Goal: Contribute content: Add original content to the website for others to see

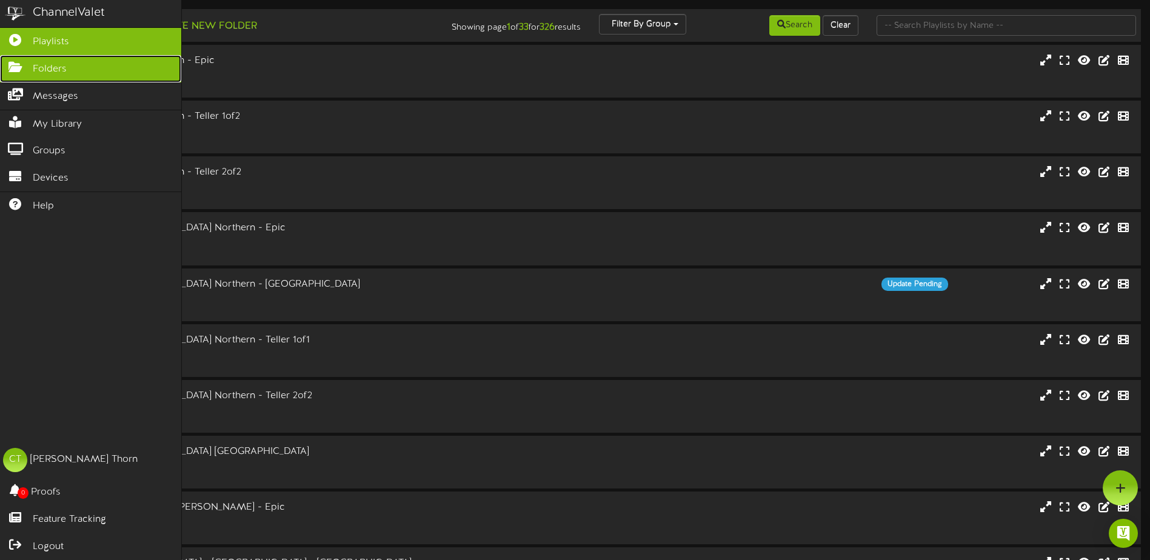
click at [27, 70] on link "Folders" at bounding box center [90, 68] width 181 height 27
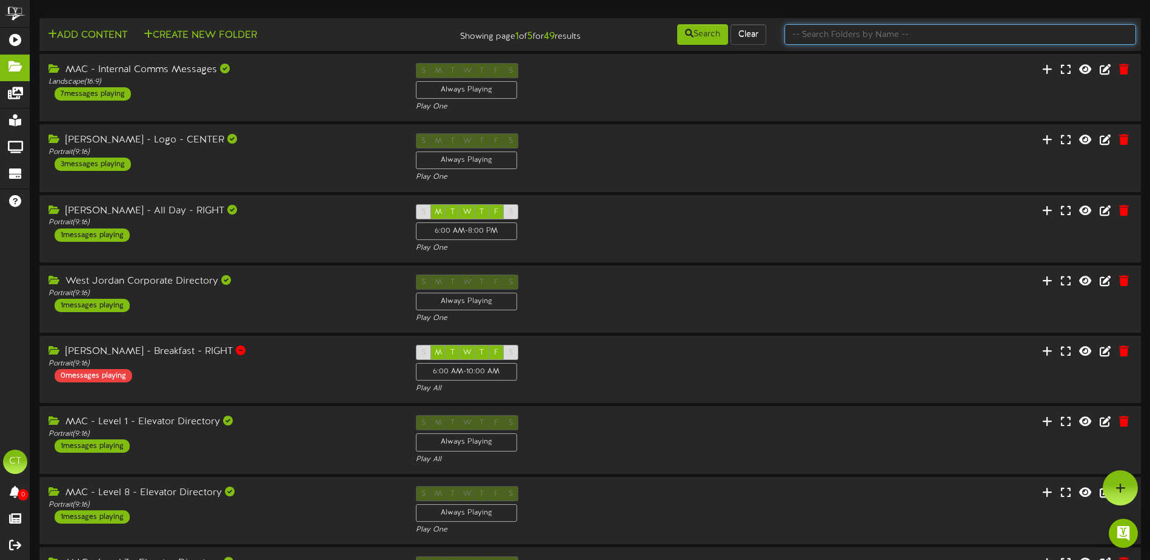
click at [815, 32] on input "text" at bounding box center [960, 34] width 352 height 21
type input "member appreciation"
click at [704, 38] on button "Search" at bounding box center [702, 34] width 51 height 21
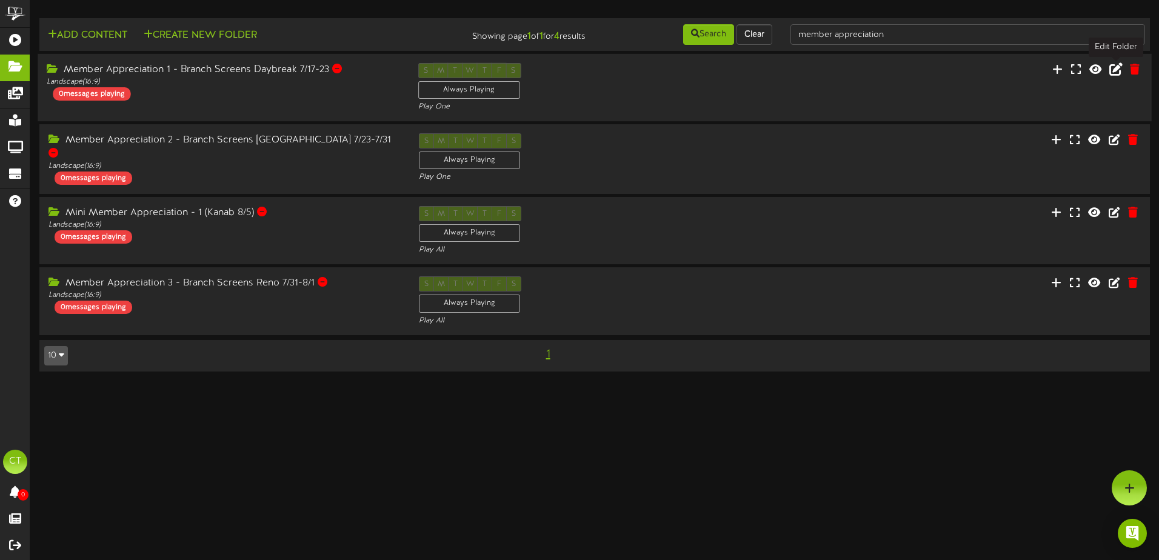
click at [1116, 70] on icon at bounding box center [1115, 68] width 13 height 13
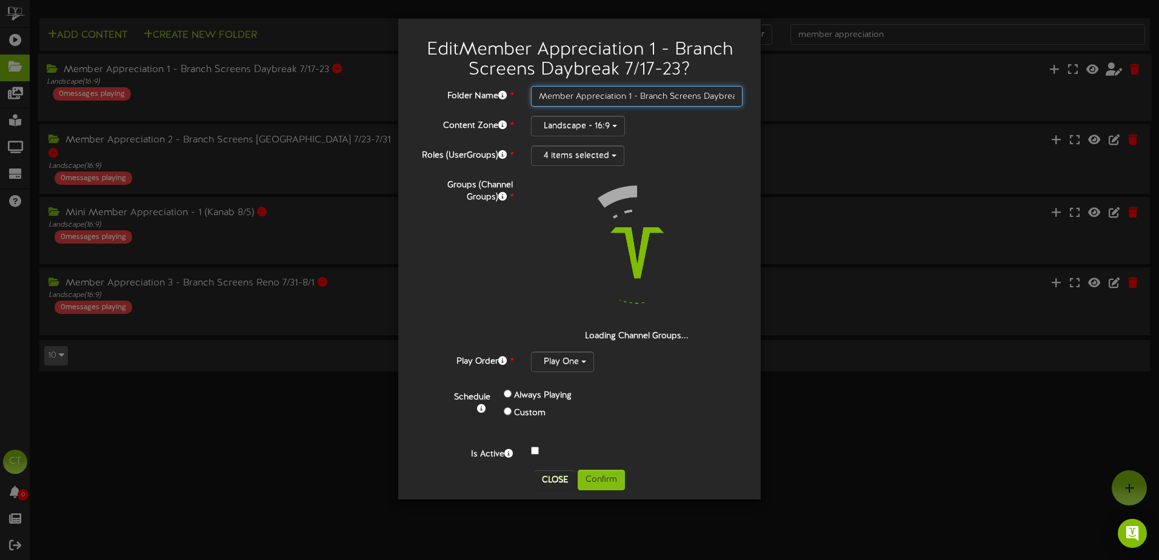
click at [657, 97] on input "Member Appreciation 1 - Branch Screens Daybreak 7/17-23" at bounding box center [637, 96] width 212 height 21
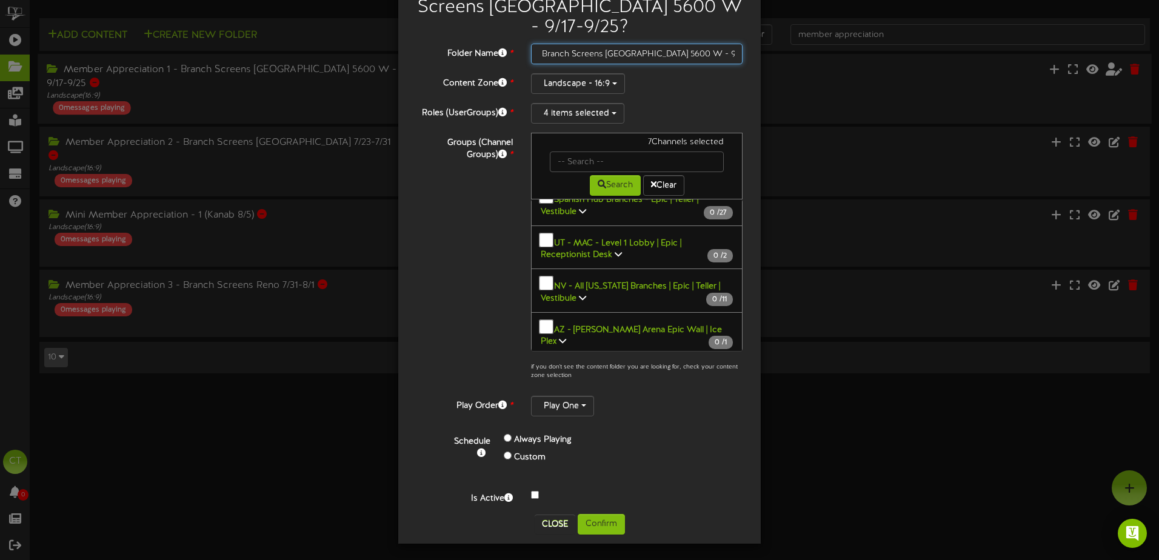
scroll to position [1315, 0]
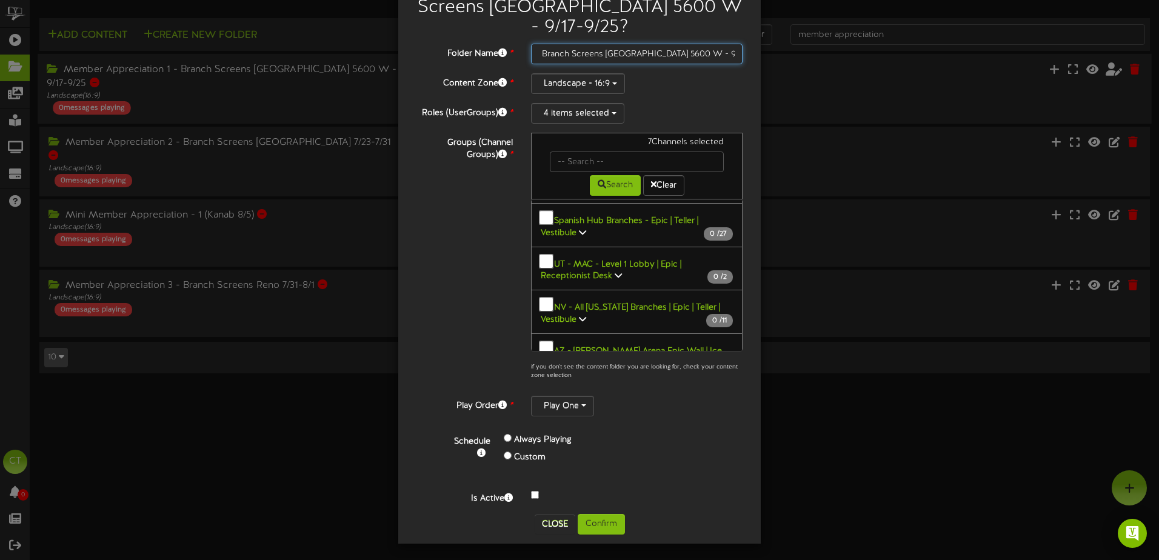
type input "Member Appreciation 1 - Branch Screens West Jordan 5600 W - 9/17-9/25"
click at [658, 475] on b "UT - Utah Branches | Vestibules" at bounding box center [599, 485] width 117 height 21
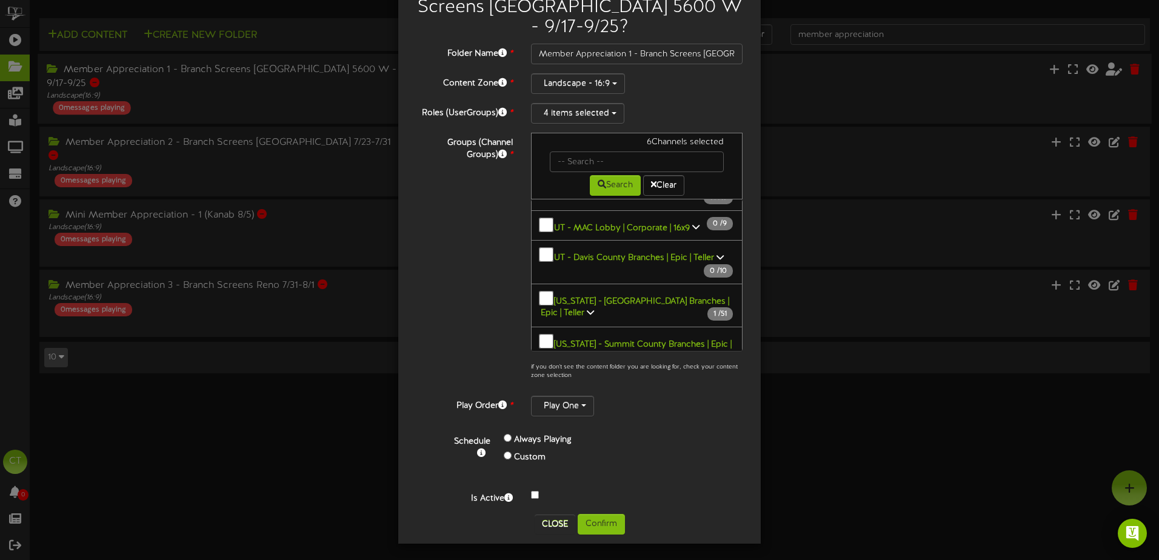
scroll to position [1012, 0]
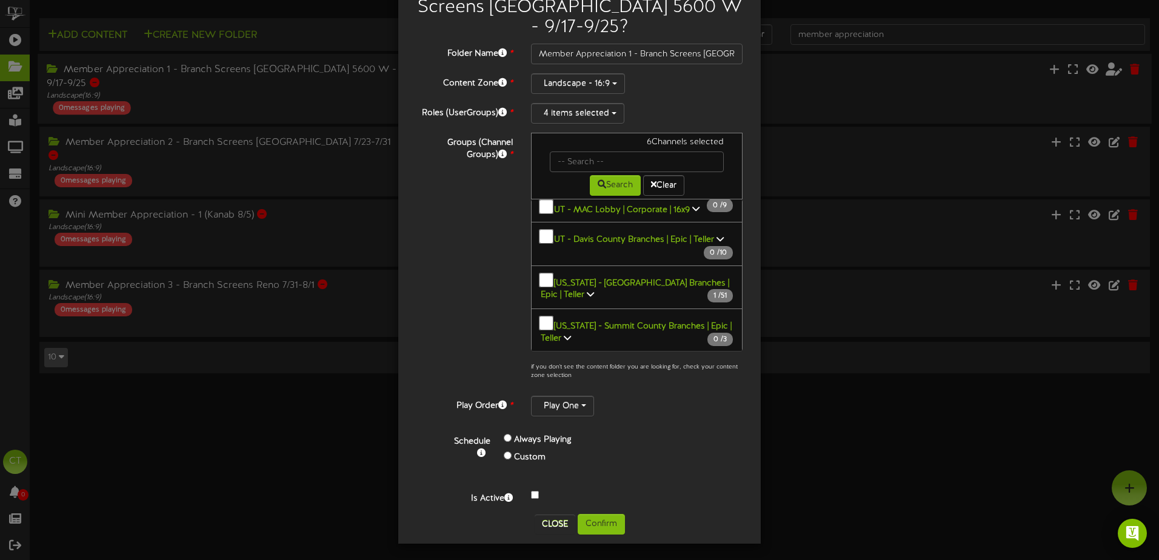
click at [695, 365] on b "Utah - Wasatch Front Branches - Epic | Teller - Weber | Davis | Salt Lake | Sum…" at bounding box center [636, 387] width 190 height 45
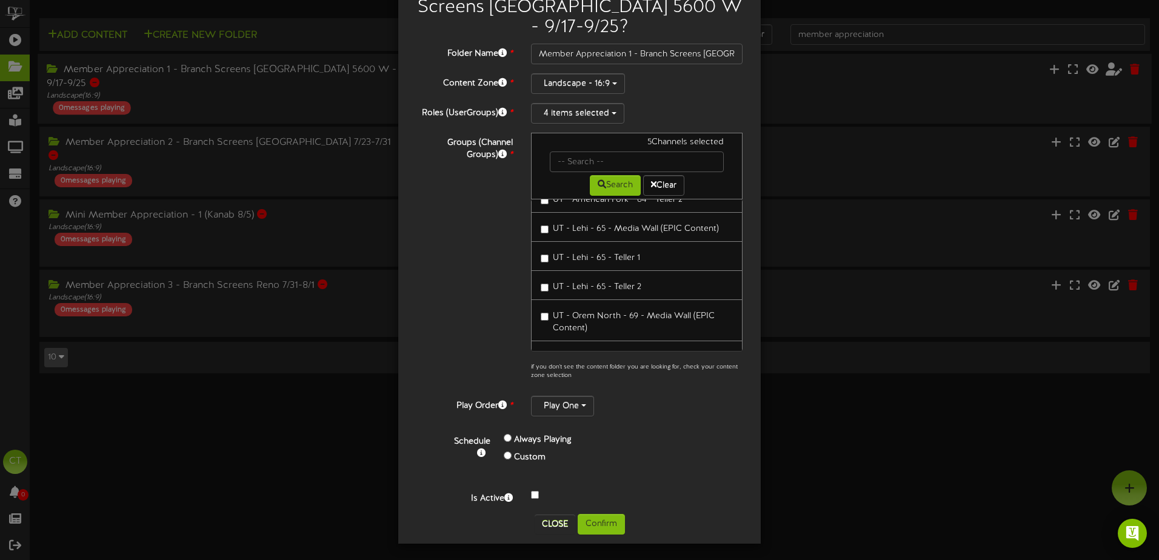
scroll to position [2285, 0]
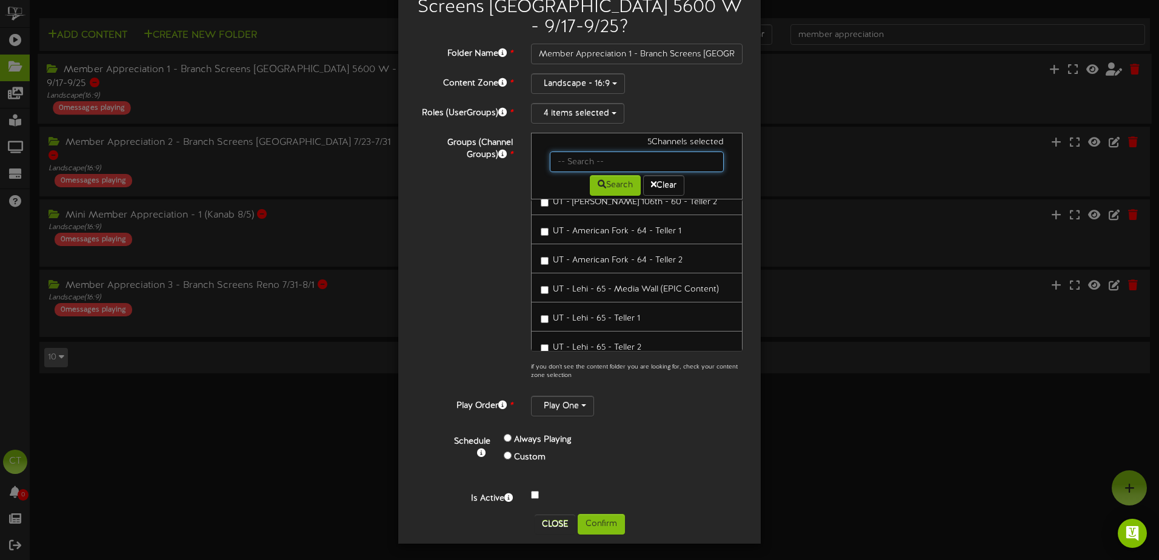
click at [586, 157] on input "text" at bounding box center [637, 162] width 174 height 21
type input "178"
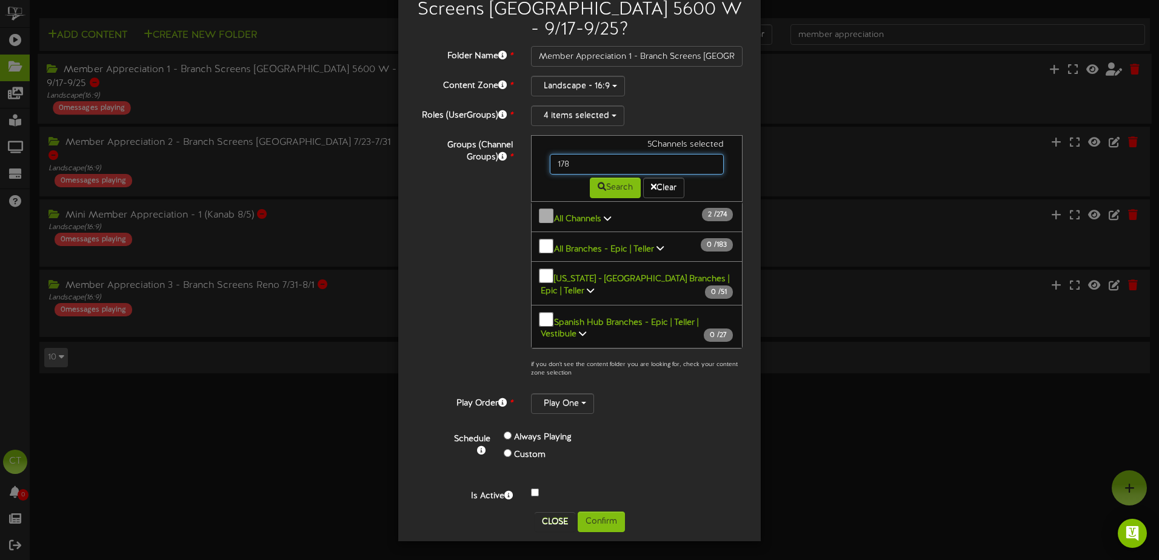
scroll to position [43, 0]
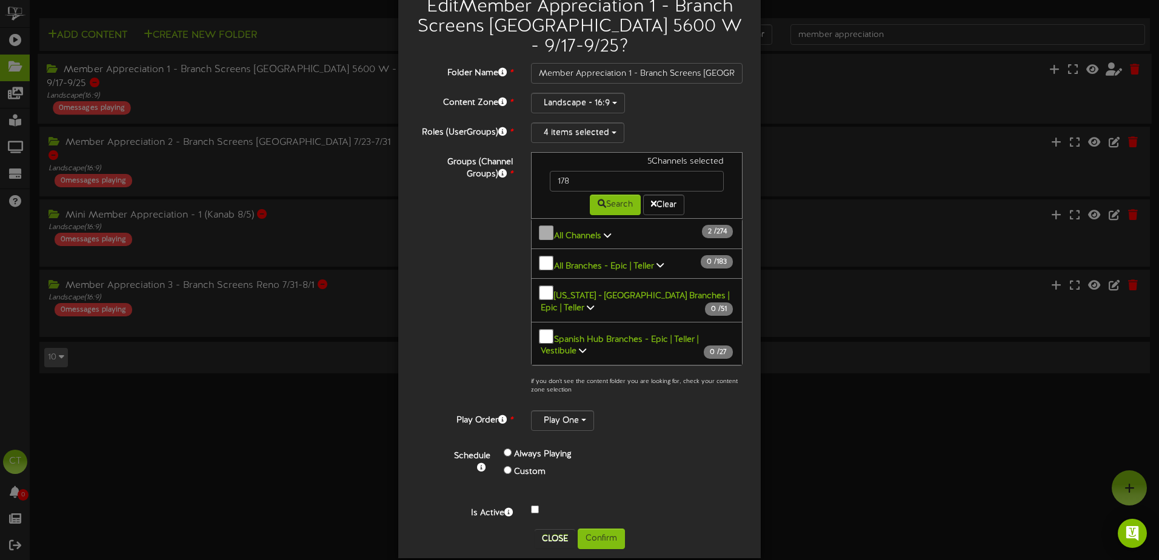
click at [604, 231] on icon at bounding box center [607, 235] width 7 height 8
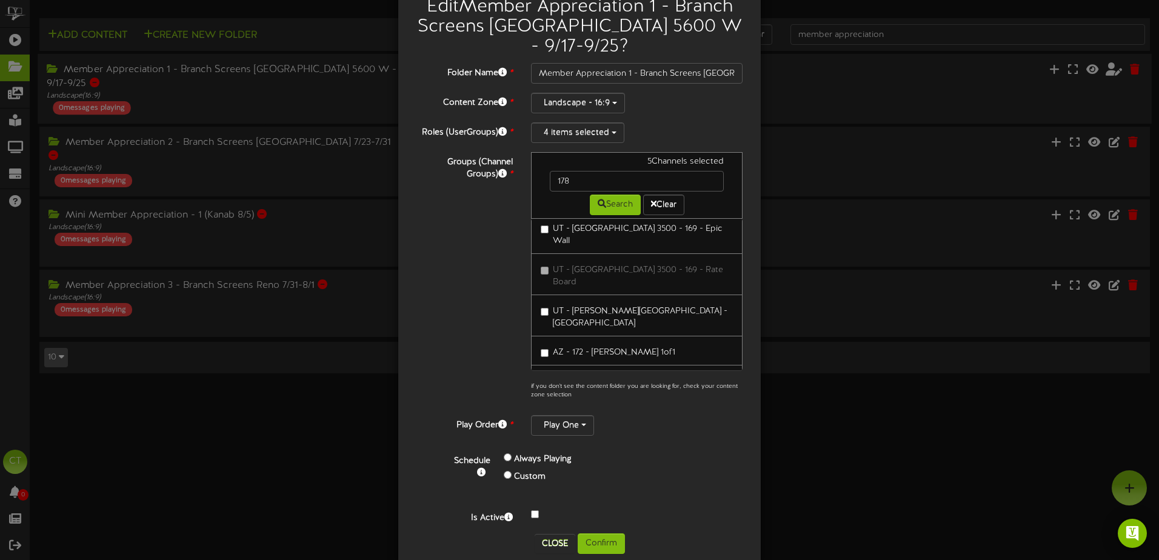
scroll to position [7637, 0]
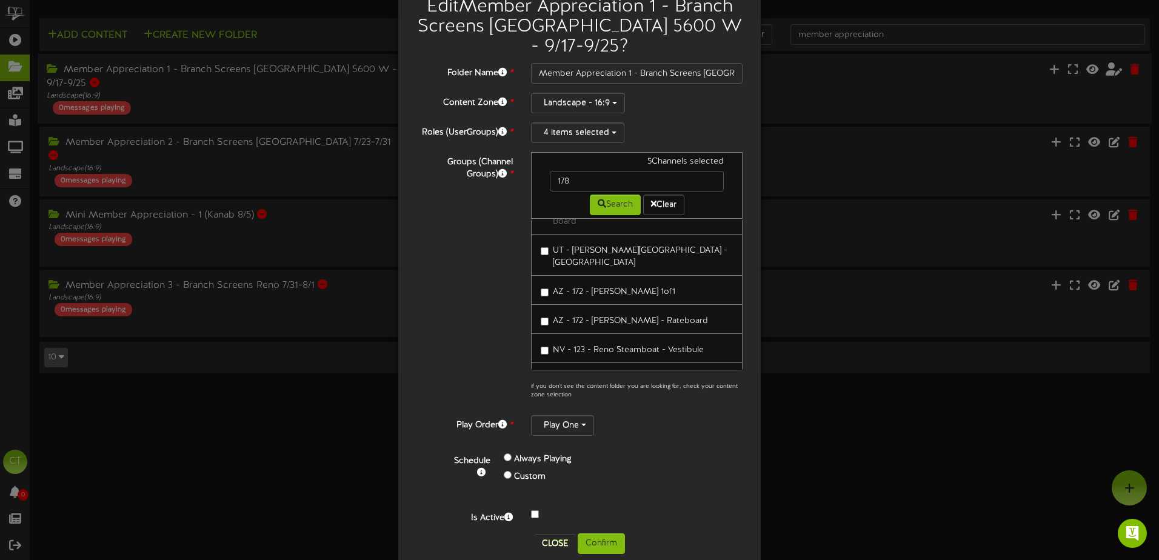
click at [602, 541] on button "Confirm" at bounding box center [601, 543] width 47 height 21
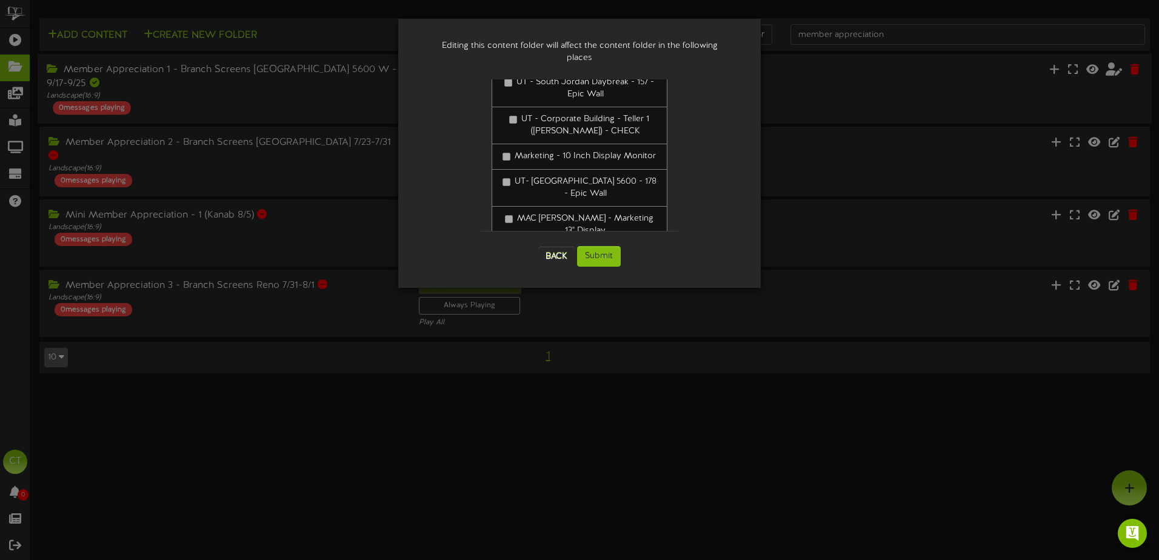
scroll to position [265, 0]
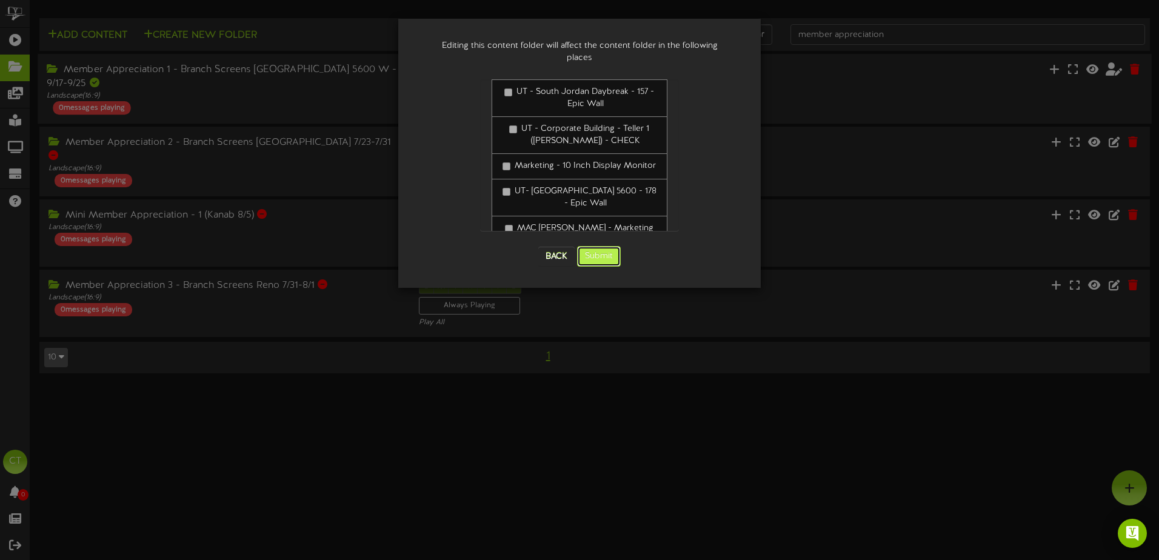
click at [604, 246] on button "Submit" at bounding box center [599, 256] width 44 height 21
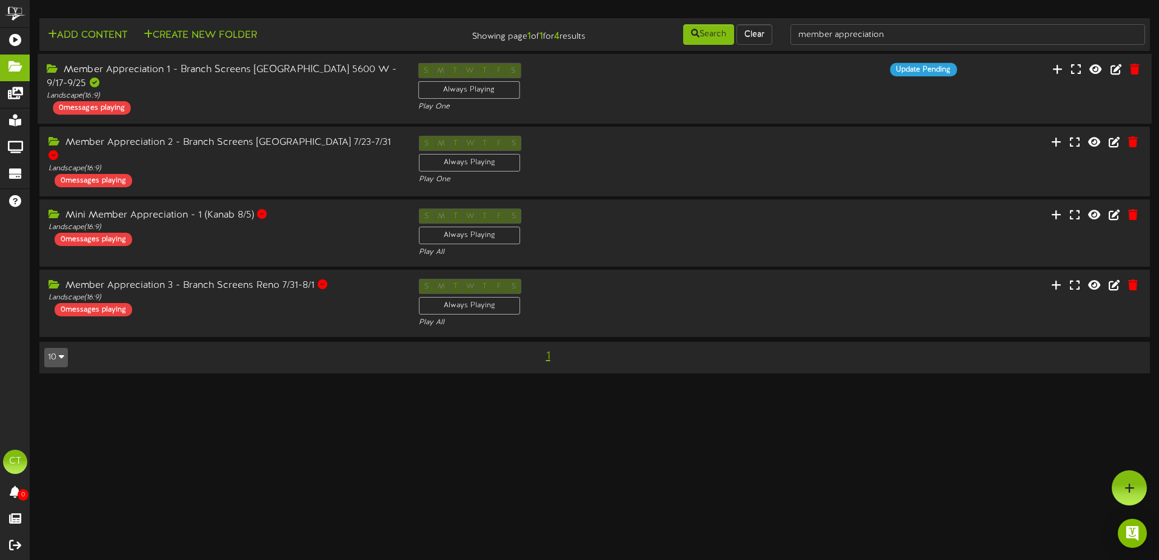
click at [1007, 73] on div at bounding box center [1057, 71] width 185 height 16
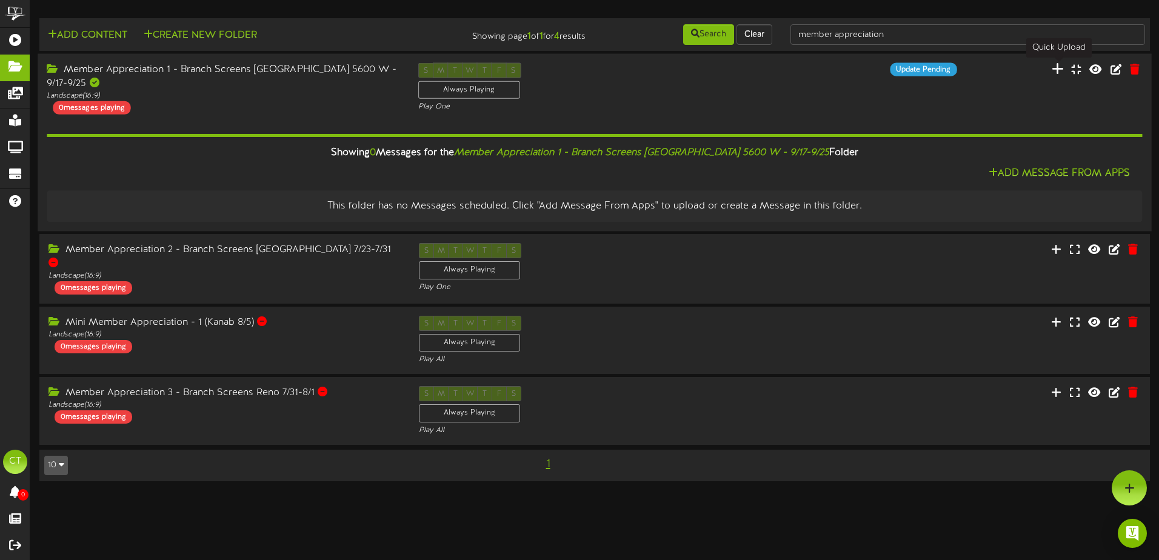
click at [1059, 68] on icon at bounding box center [1058, 68] width 12 height 13
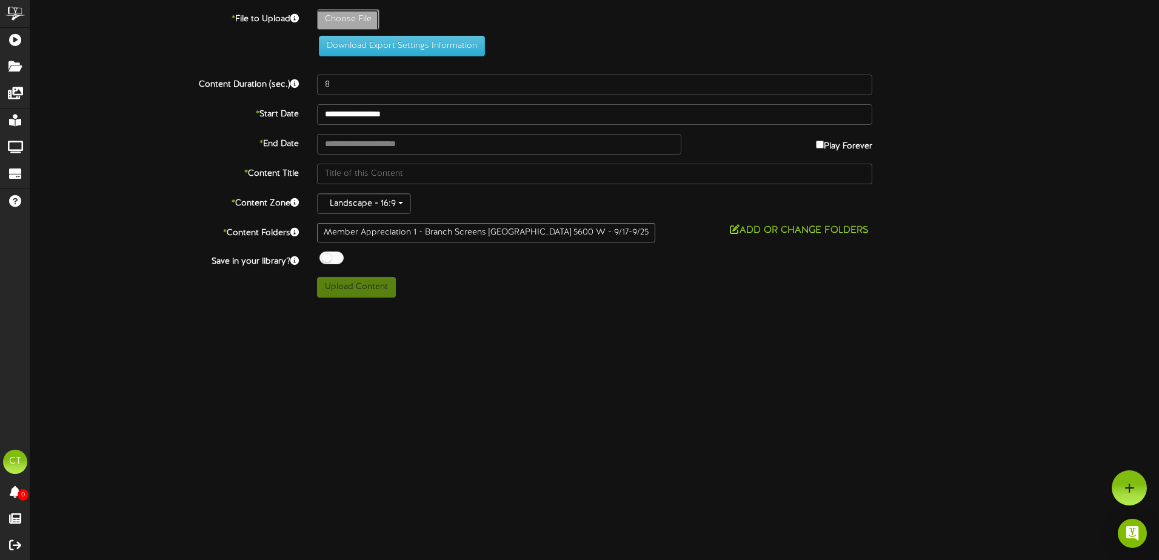
type input "**********"
type input "2025_MemberAppreciation_WestJordan5600_TellerTV"
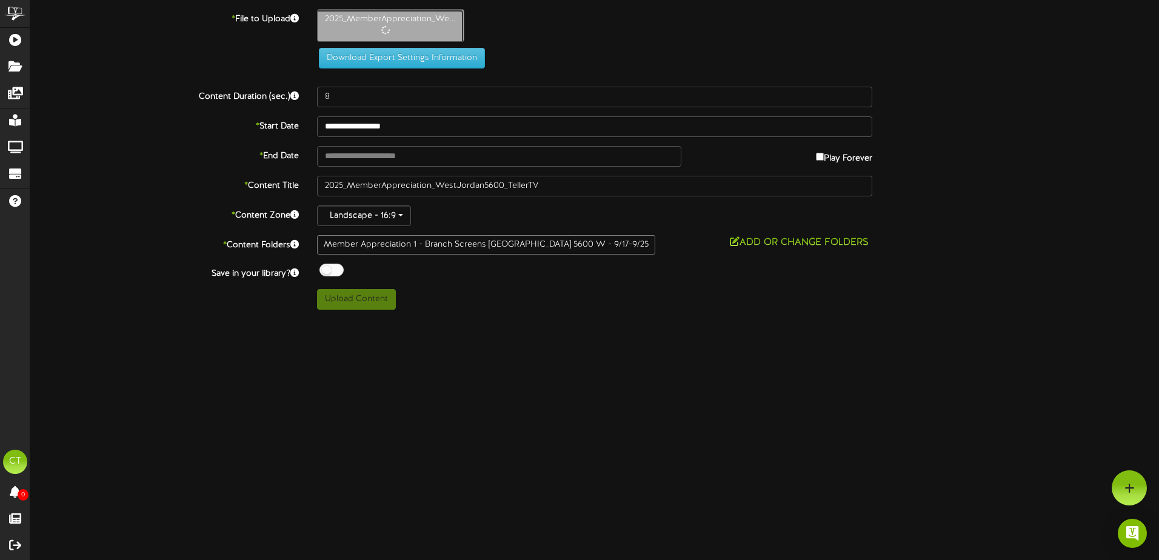
type input "15"
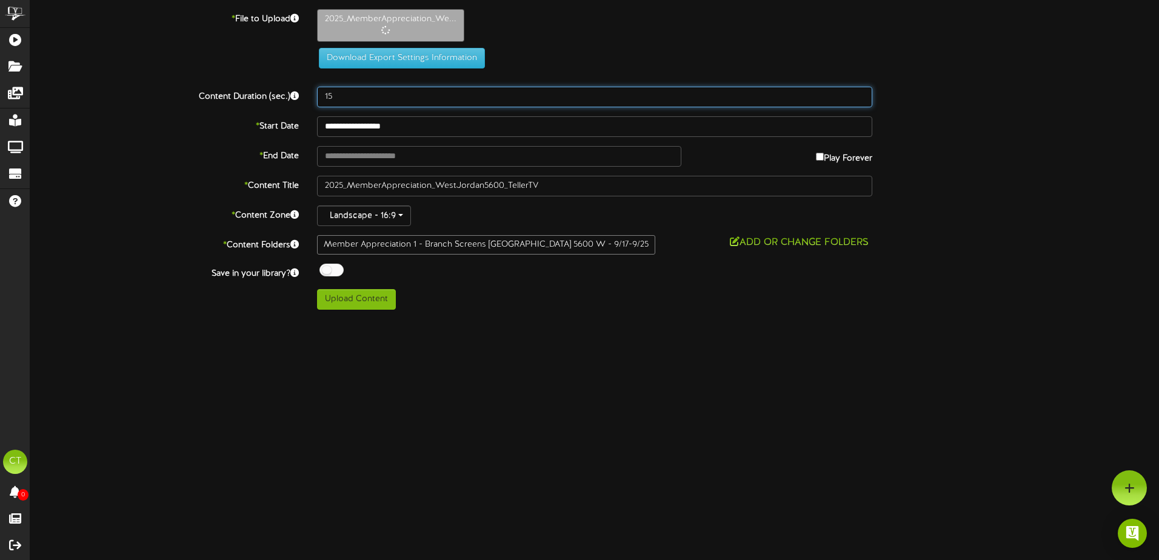
click at [332, 95] on input "15" at bounding box center [594, 97] width 555 height 21
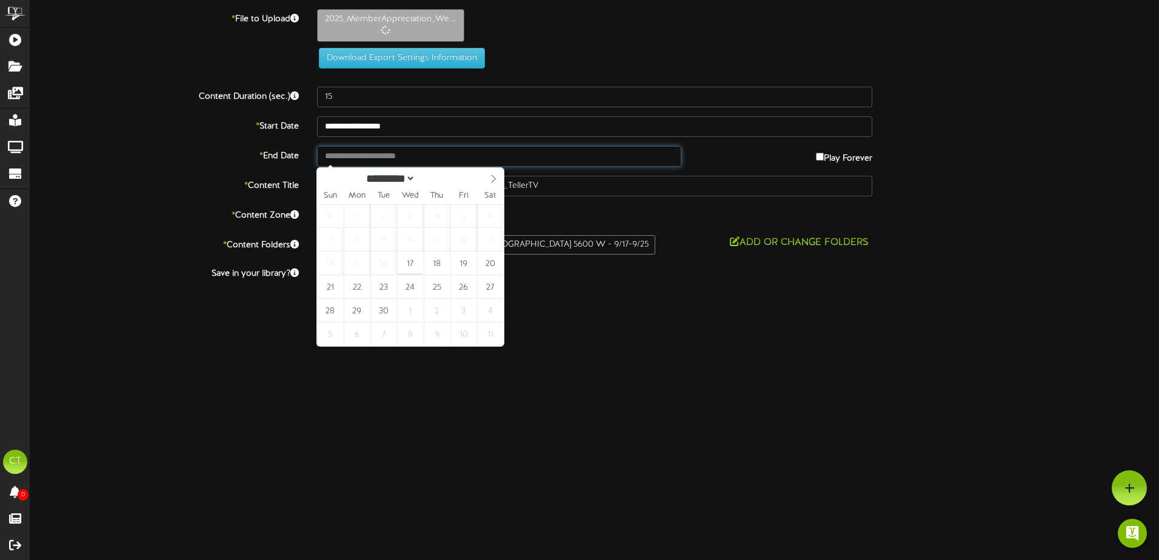
click at [365, 156] on input "text" at bounding box center [499, 156] width 364 height 21
type input "**********"
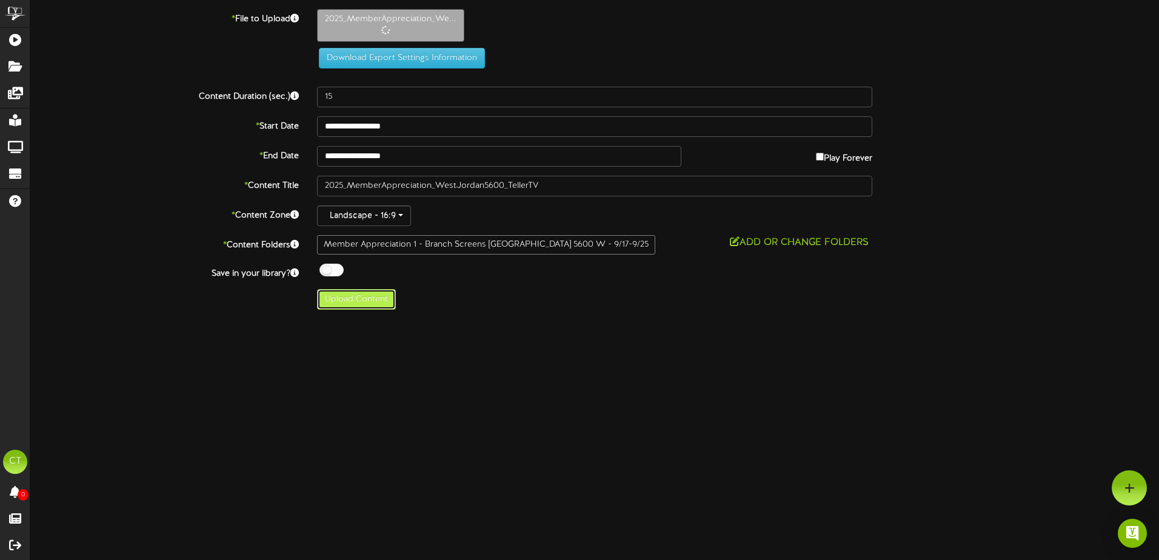
click at [369, 305] on button "Upload Content" at bounding box center [356, 299] width 79 height 21
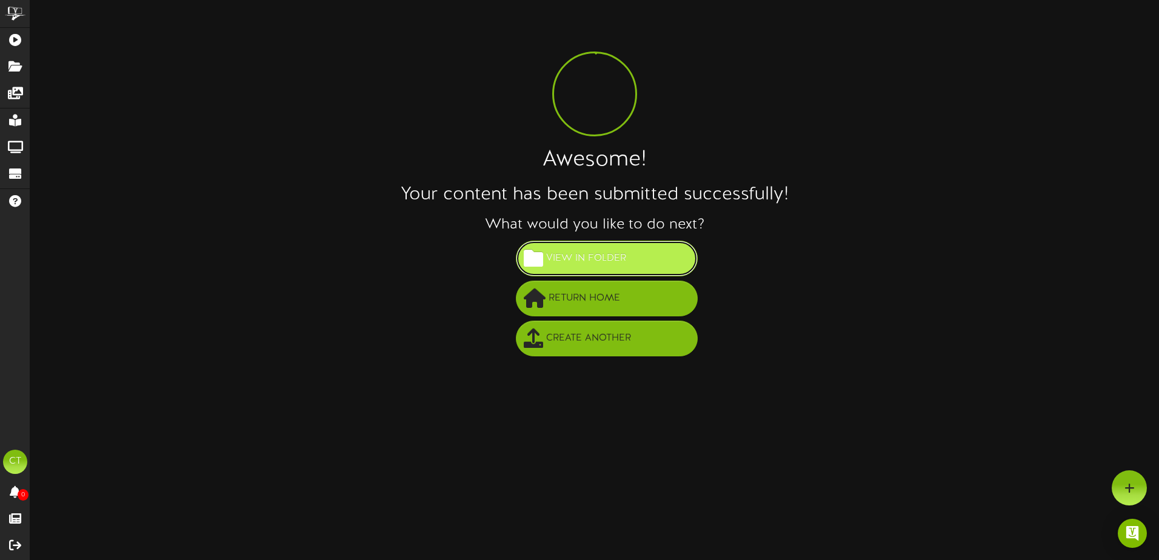
click at [529, 250] on span at bounding box center [533, 257] width 19 height 19
